Goal: Information Seeking & Learning: Find specific page/section

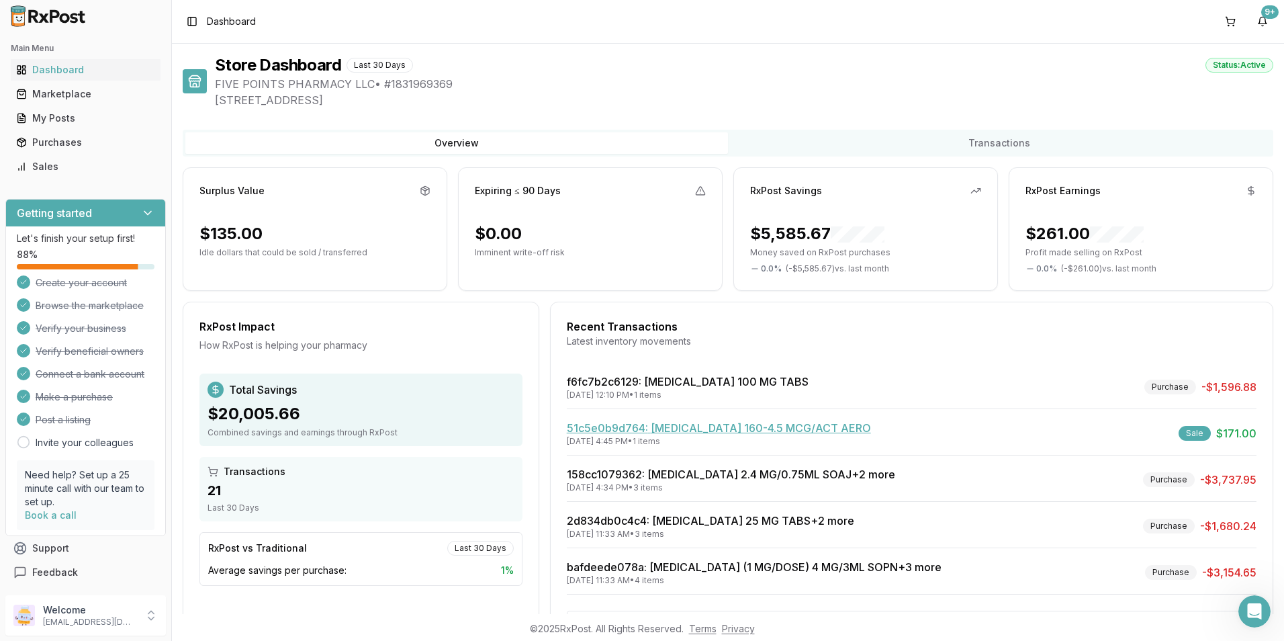
click at [671, 426] on link "51c5e0b9d764 : [MEDICAL_DATA] 160-4.5 MCG/ACT AERO" at bounding box center [719, 427] width 304 height 13
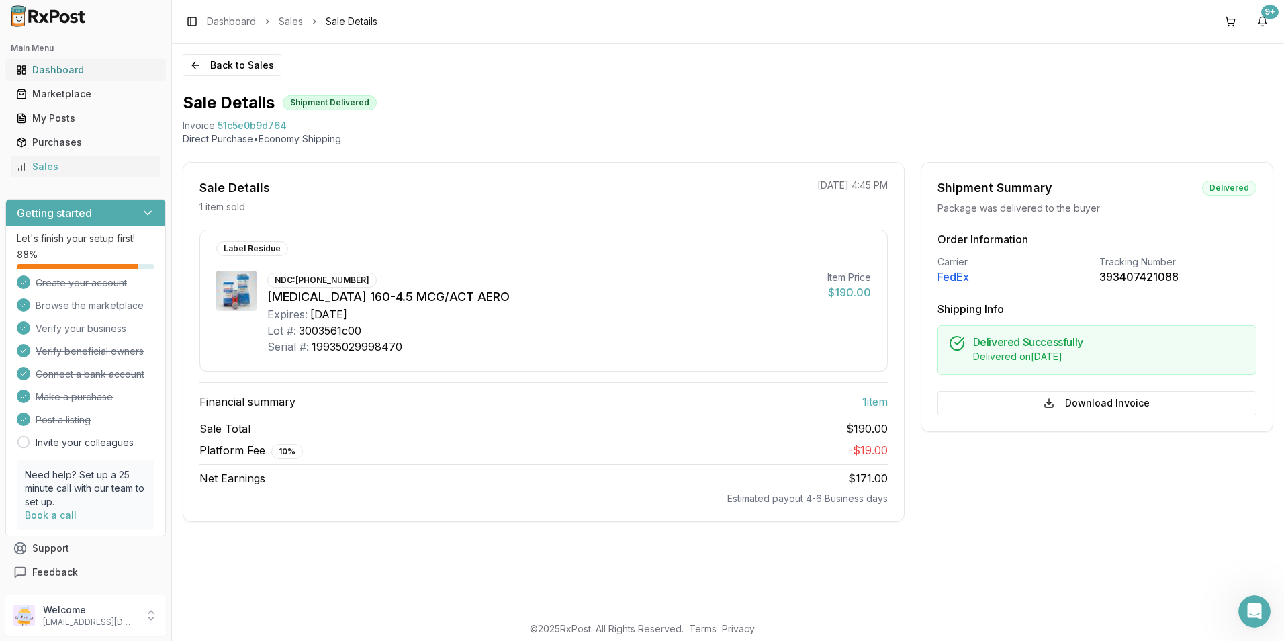
click at [68, 68] on div "Dashboard" at bounding box center [85, 69] width 139 height 13
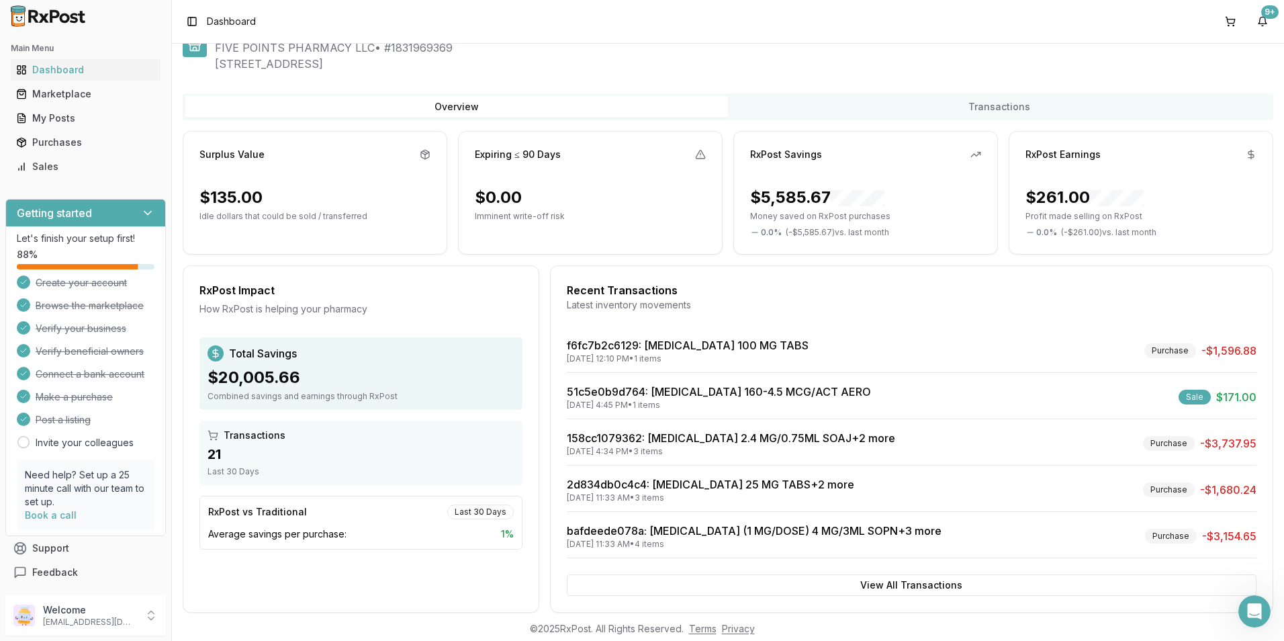
scroll to position [56, 0]
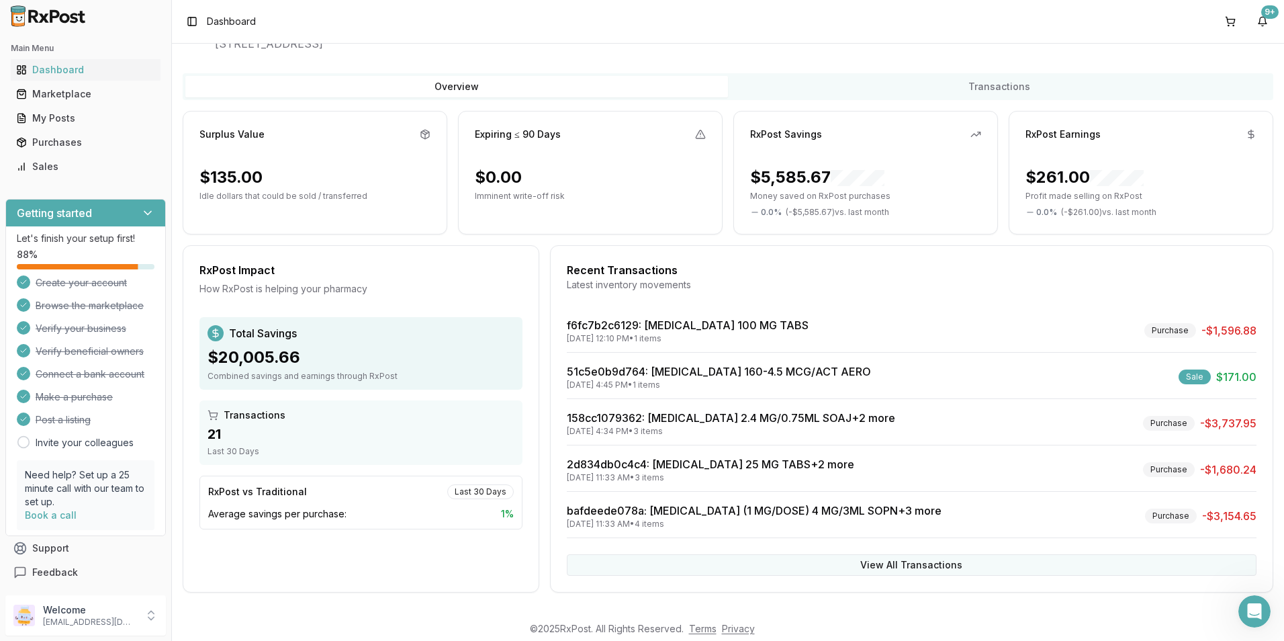
click at [865, 555] on button "View All Transactions" at bounding box center [912, 564] width 690 height 21
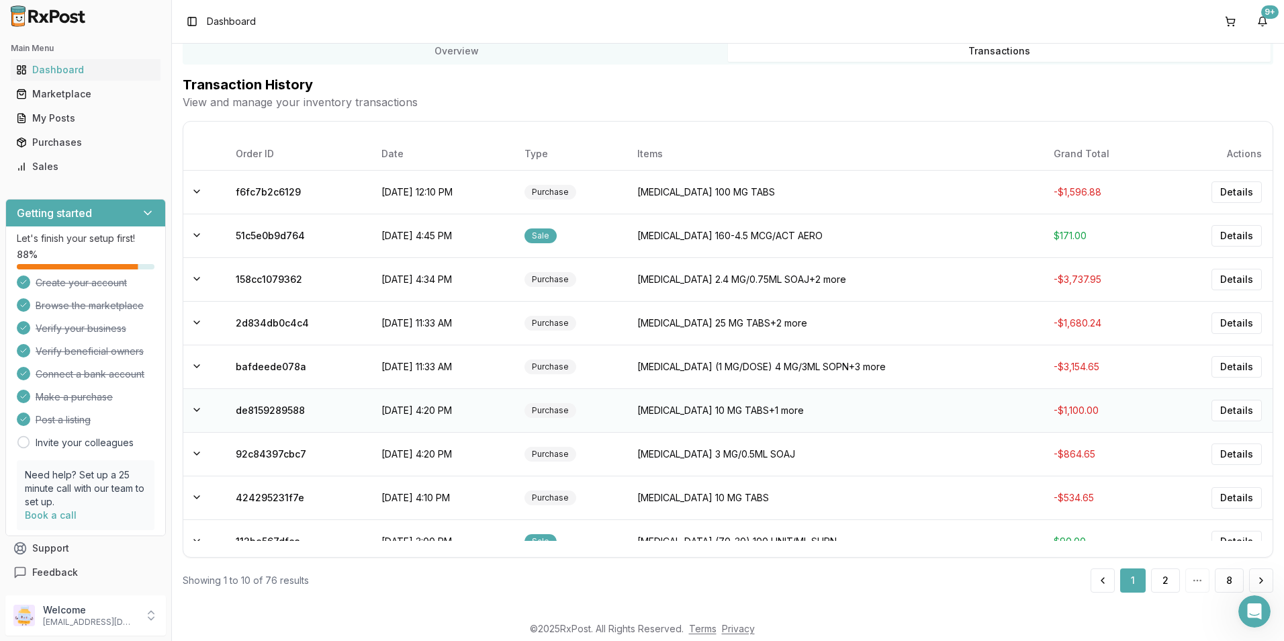
scroll to position [66, 0]
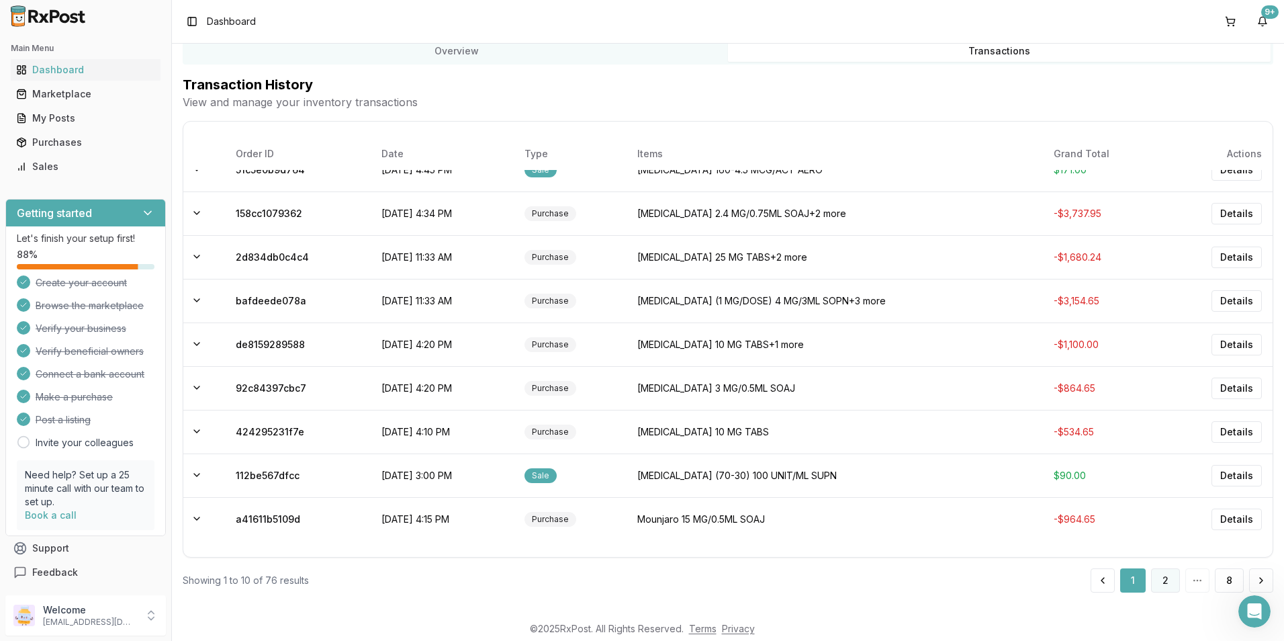
click at [1158, 582] on button "2" at bounding box center [1165, 580] width 29 height 24
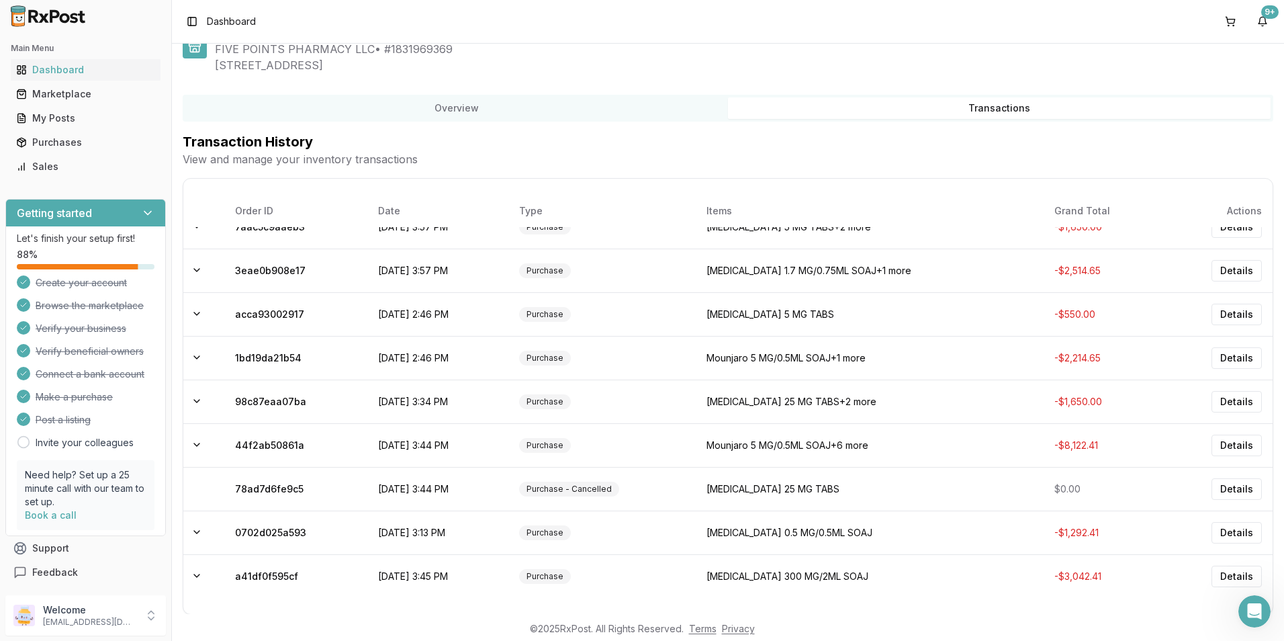
scroll to position [92, 0]
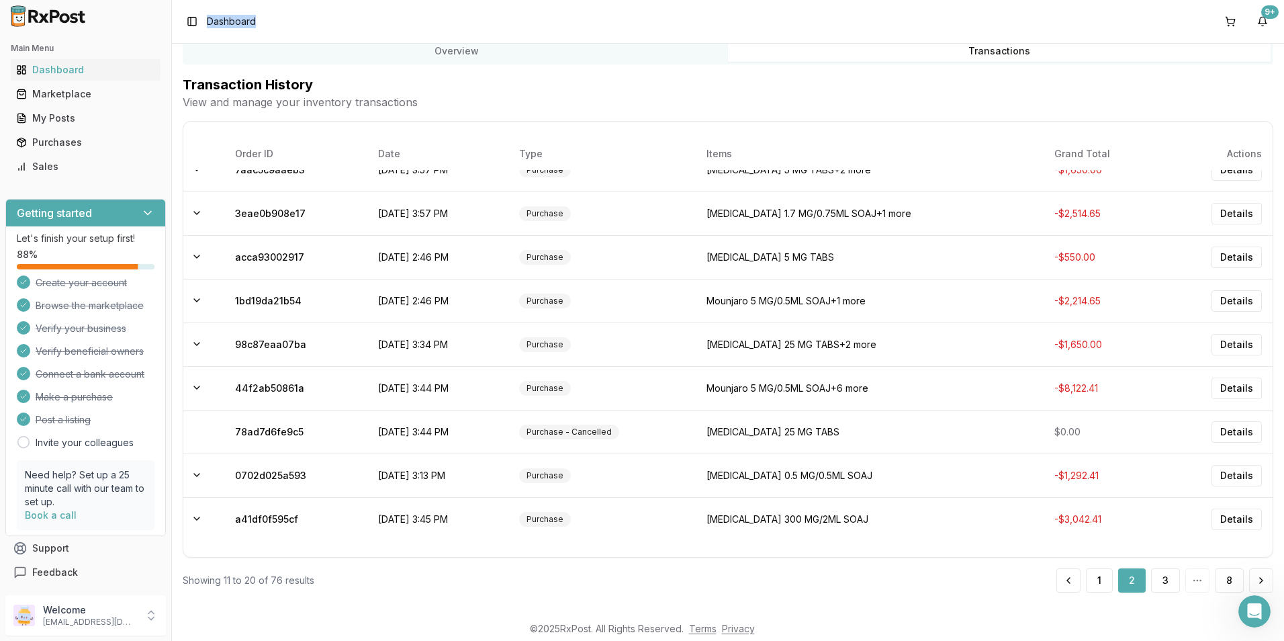
drag, startPoint x: 286, startPoint y: 26, endPoint x: 171, endPoint y: 21, distance: 115.6
click at [171, 21] on div "Main Menu Dashboard Marketplace My Posts Purchases Sales Getting started Let's …" at bounding box center [642, 320] width 1284 height 641
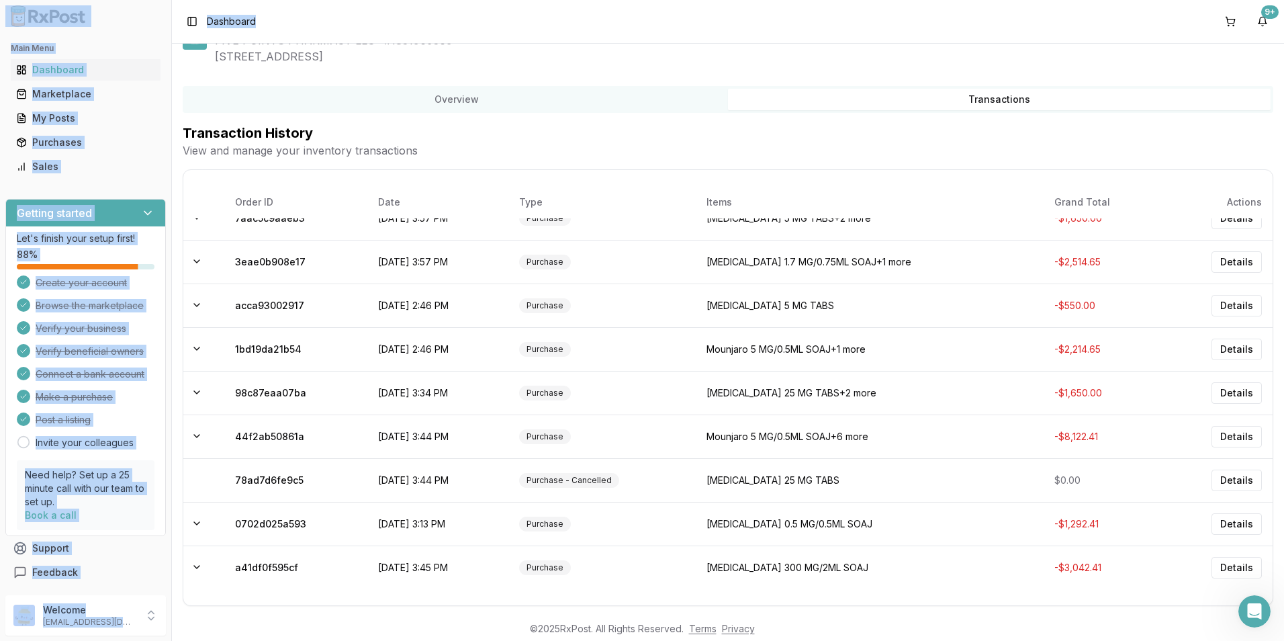
scroll to position [0, 0]
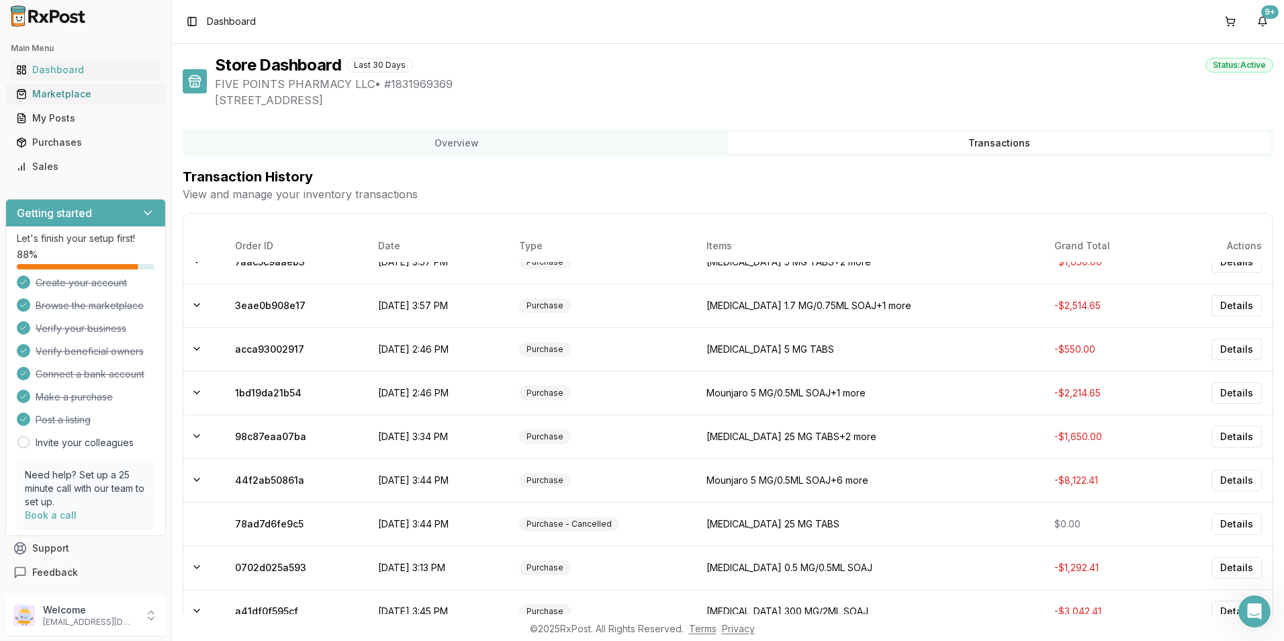
click at [54, 91] on div "Marketplace" at bounding box center [85, 93] width 139 height 13
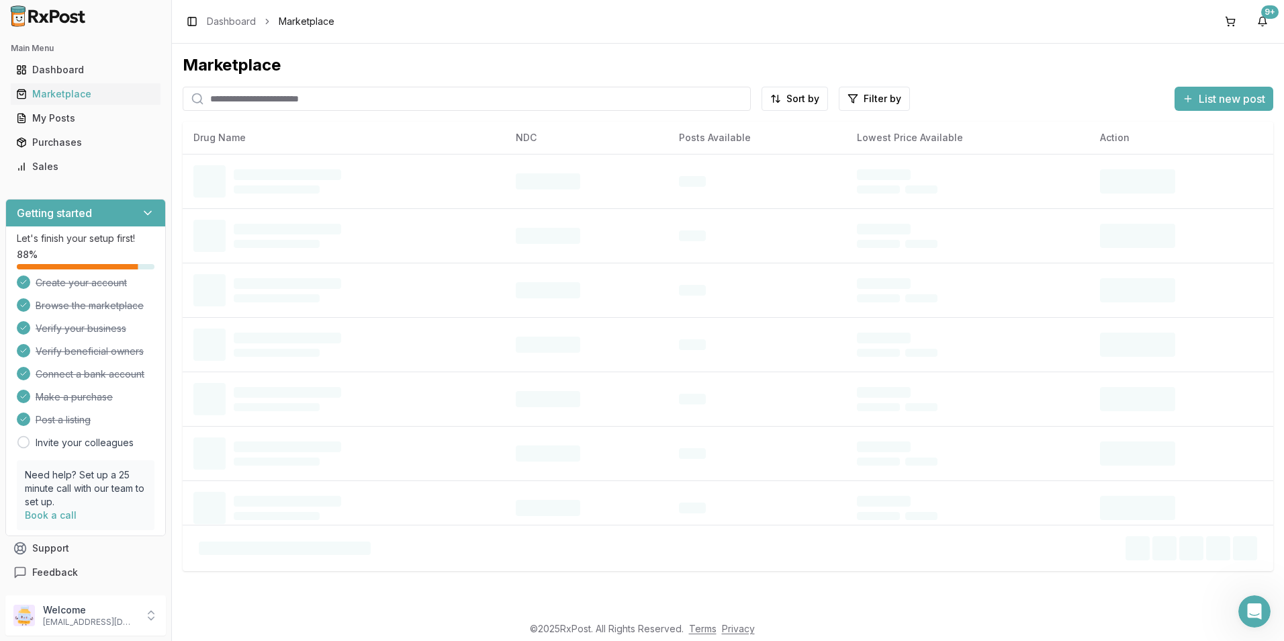
click at [243, 103] on input "search" at bounding box center [467, 99] width 568 height 24
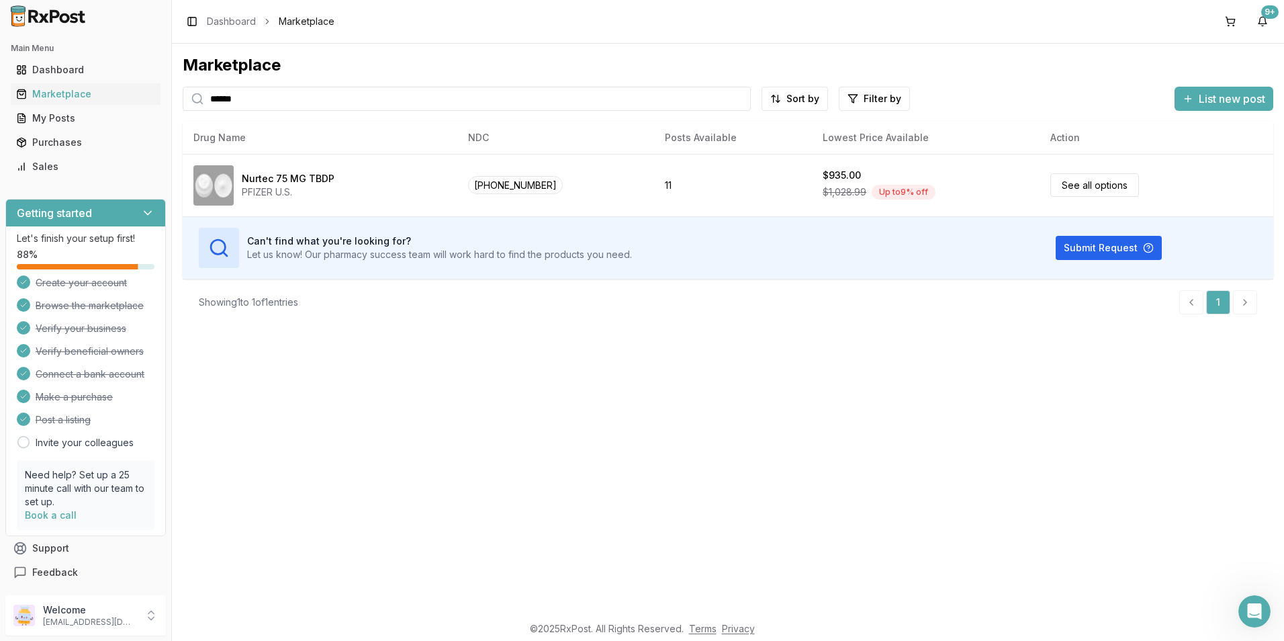
type input "******"
